Goal: Task Accomplishment & Management: Use online tool/utility

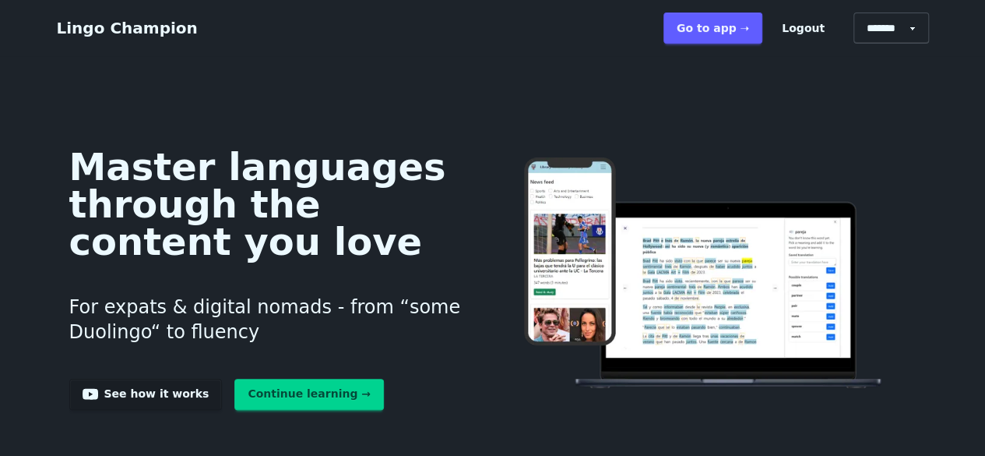
click at [743, 21] on link "Go to app ➝" at bounding box center [712, 27] width 99 height 31
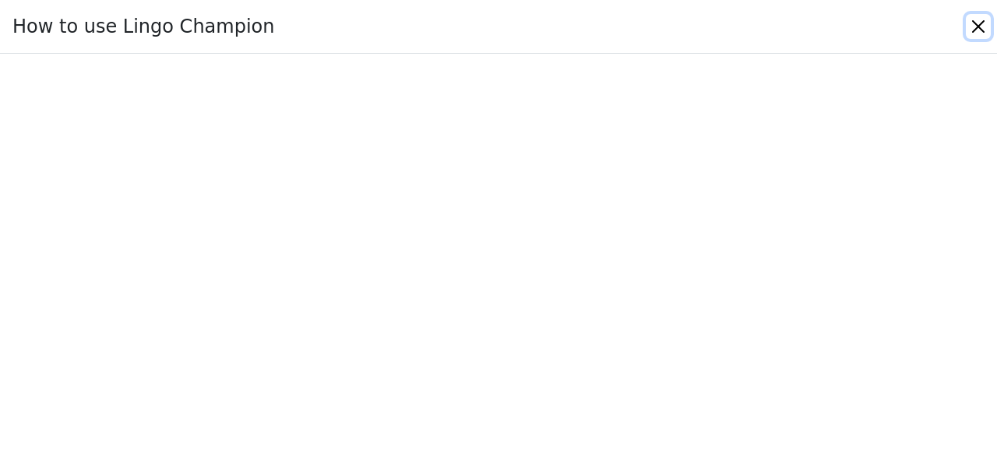
click at [980, 28] on button "Close" at bounding box center [978, 26] width 25 height 25
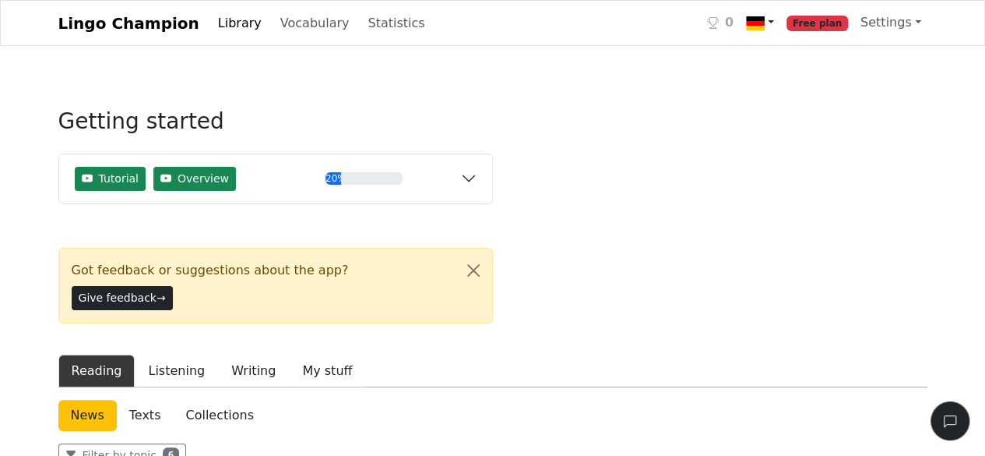
click at [765, 24] on img at bounding box center [755, 23] width 19 height 19
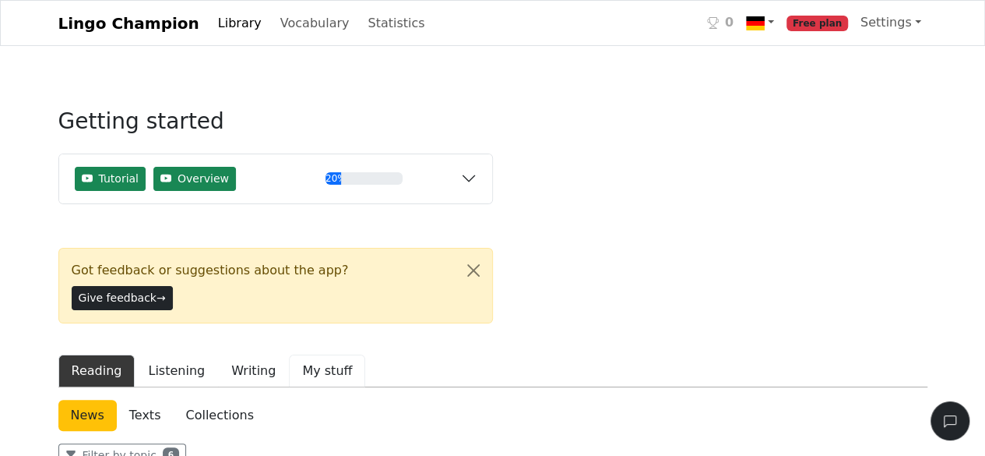
click at [289, 354] on button "My stuff" at bounding box center [327, 370] width 76 height 33
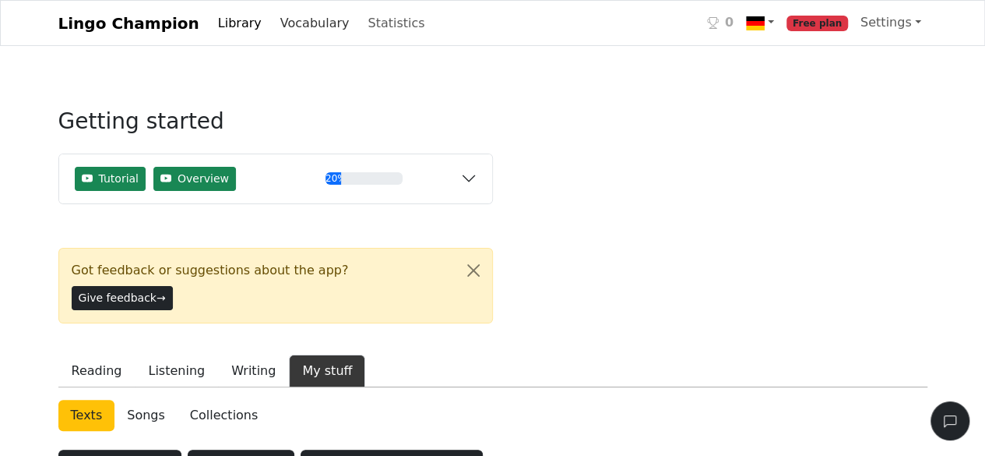
click at [310, 26] on link "Vocabulary" at bounding box center [315, 23] width 82 height 31
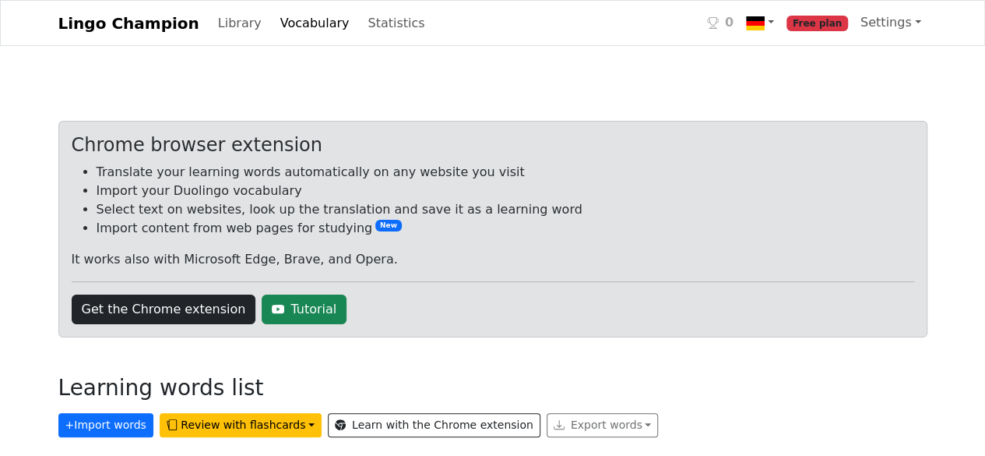
scroll to position [91, 0]
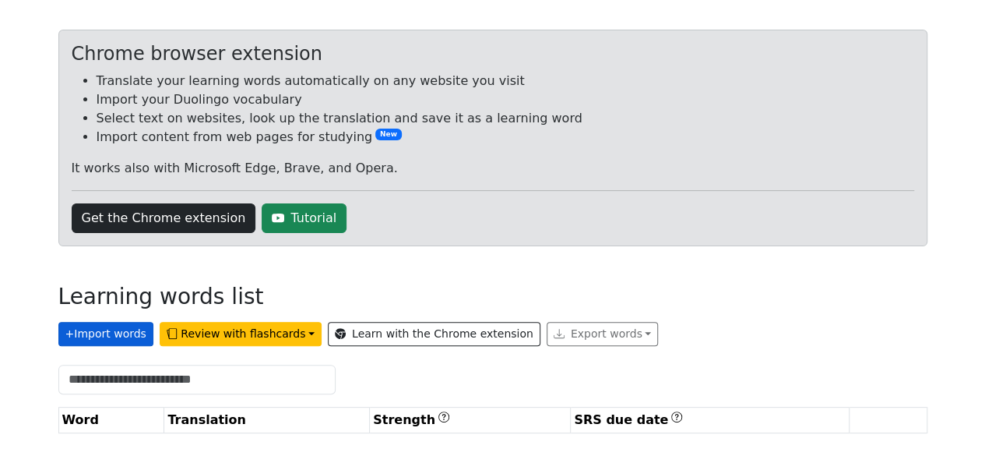
click at [131, 339] on button "+ Import words" at bounding box center [105, 334] width 95 height 24
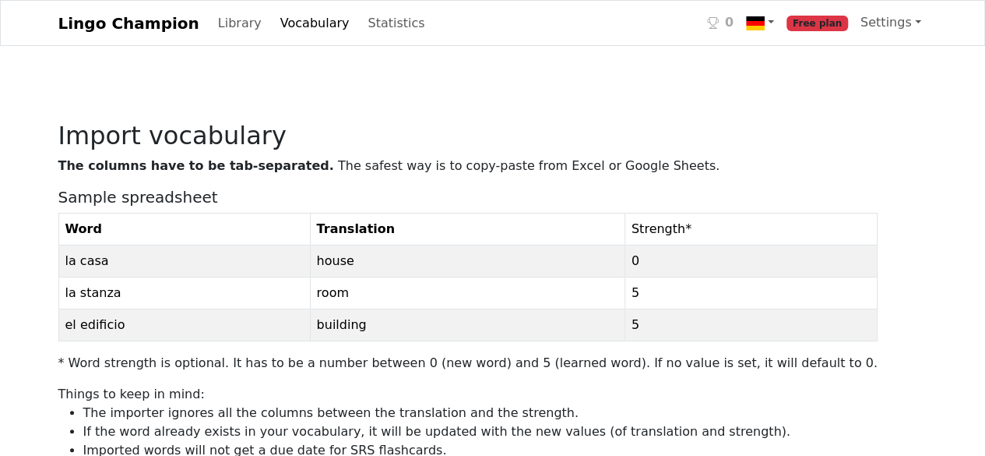
click at [302, 16] on link "Vocabulary" at bounding box center [315, 23] width 82 height 31
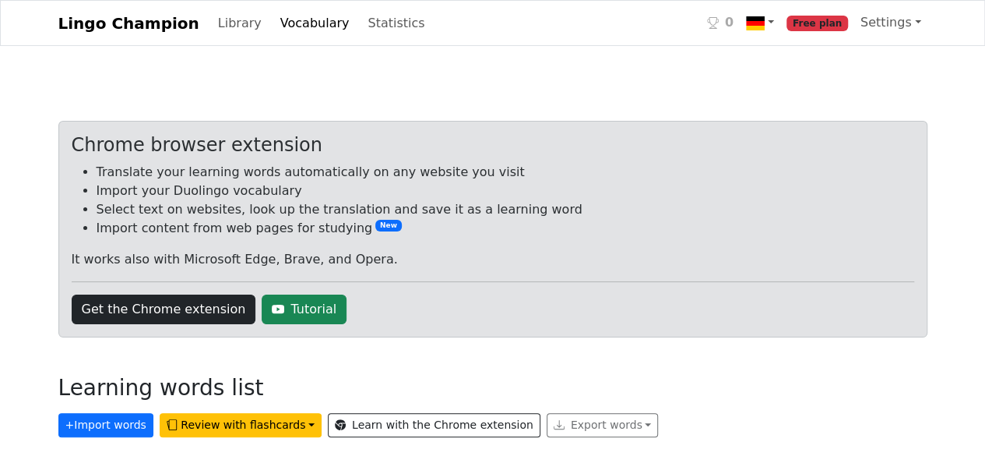
scroll to position [91, 0]
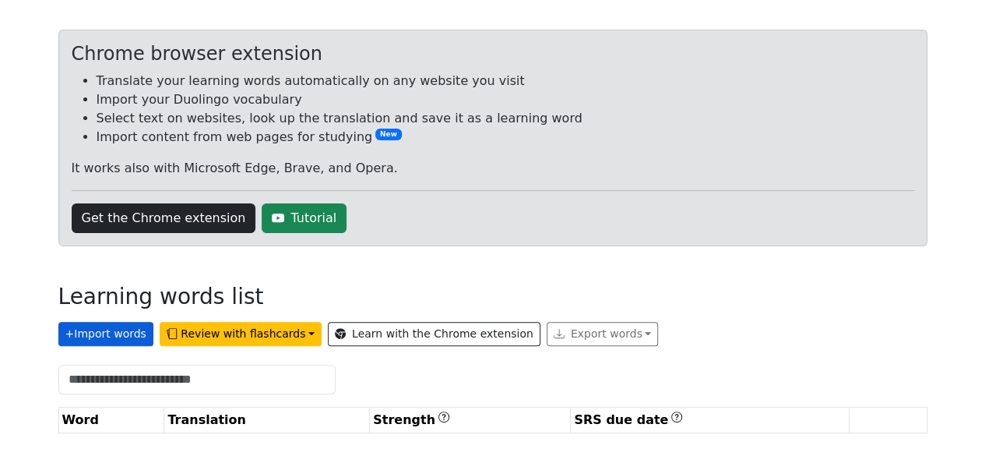
click at [122, 336] on button "+ Import words" at bounding box center [105, 334] width 95 height 24
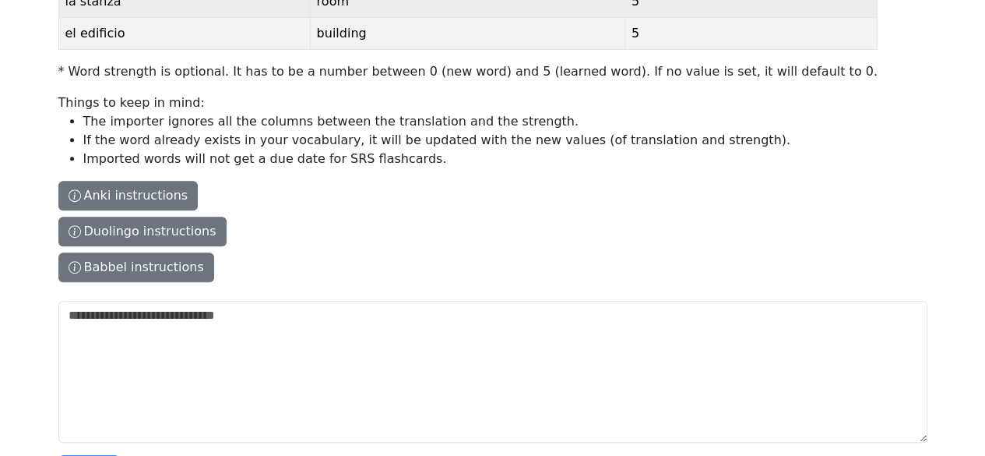
scroll to position [342, 0]
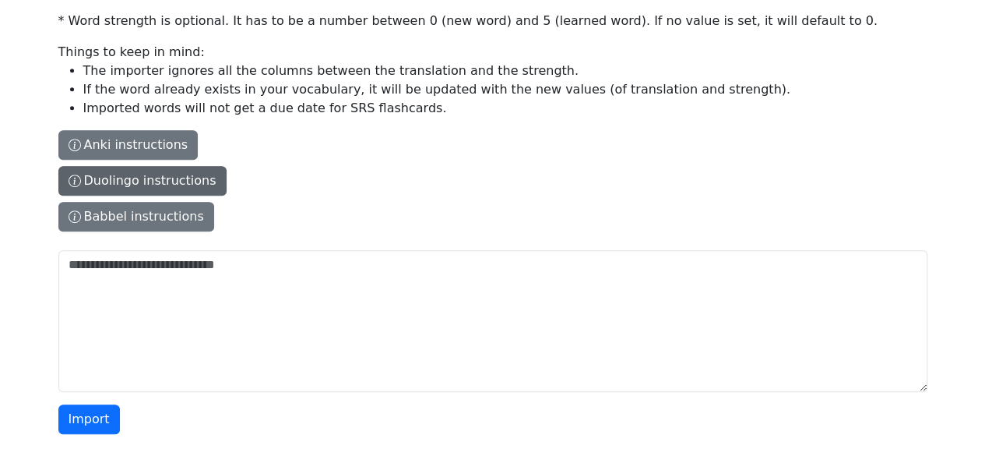
click at [137, 186] on button "Duolingo instructions" at bounding box center [142, 181] width 168 height 30
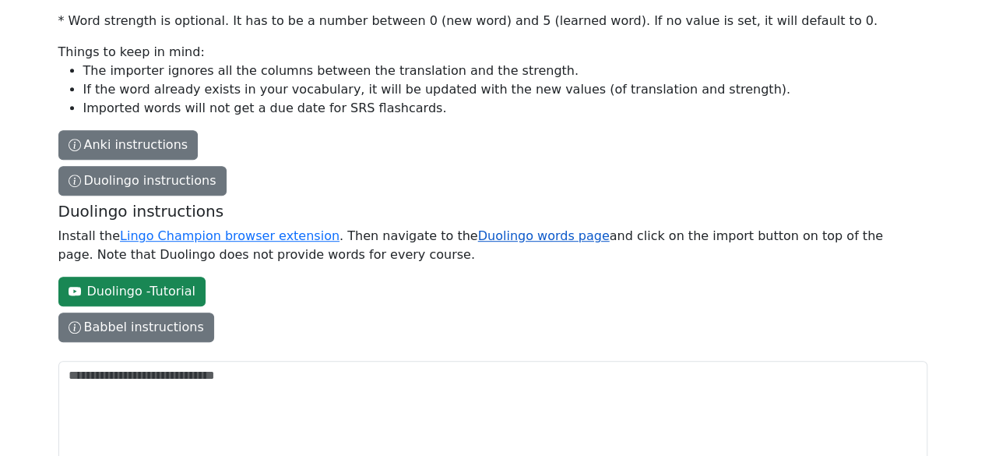
click at [478, 237] on link "Duolingo words page" at bounding box center [544, 235] width 132 height 15
click at [478, 241] on link "Duolingo words page" at bounding box center [544, 235] width 132 height 15
